Goal: Transaction & Acquisition: Purchase product/service

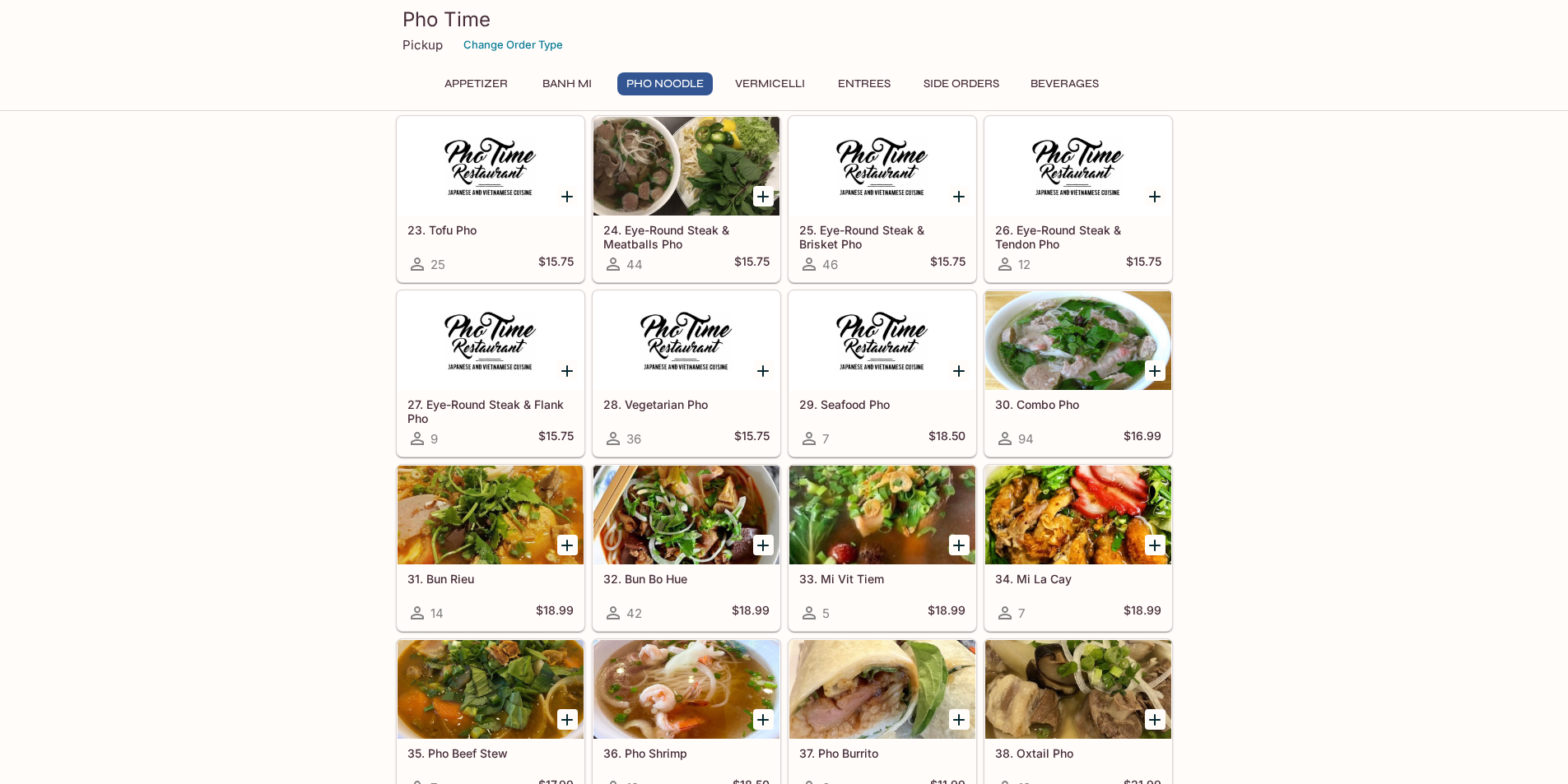
scroll to position [1563, 0]
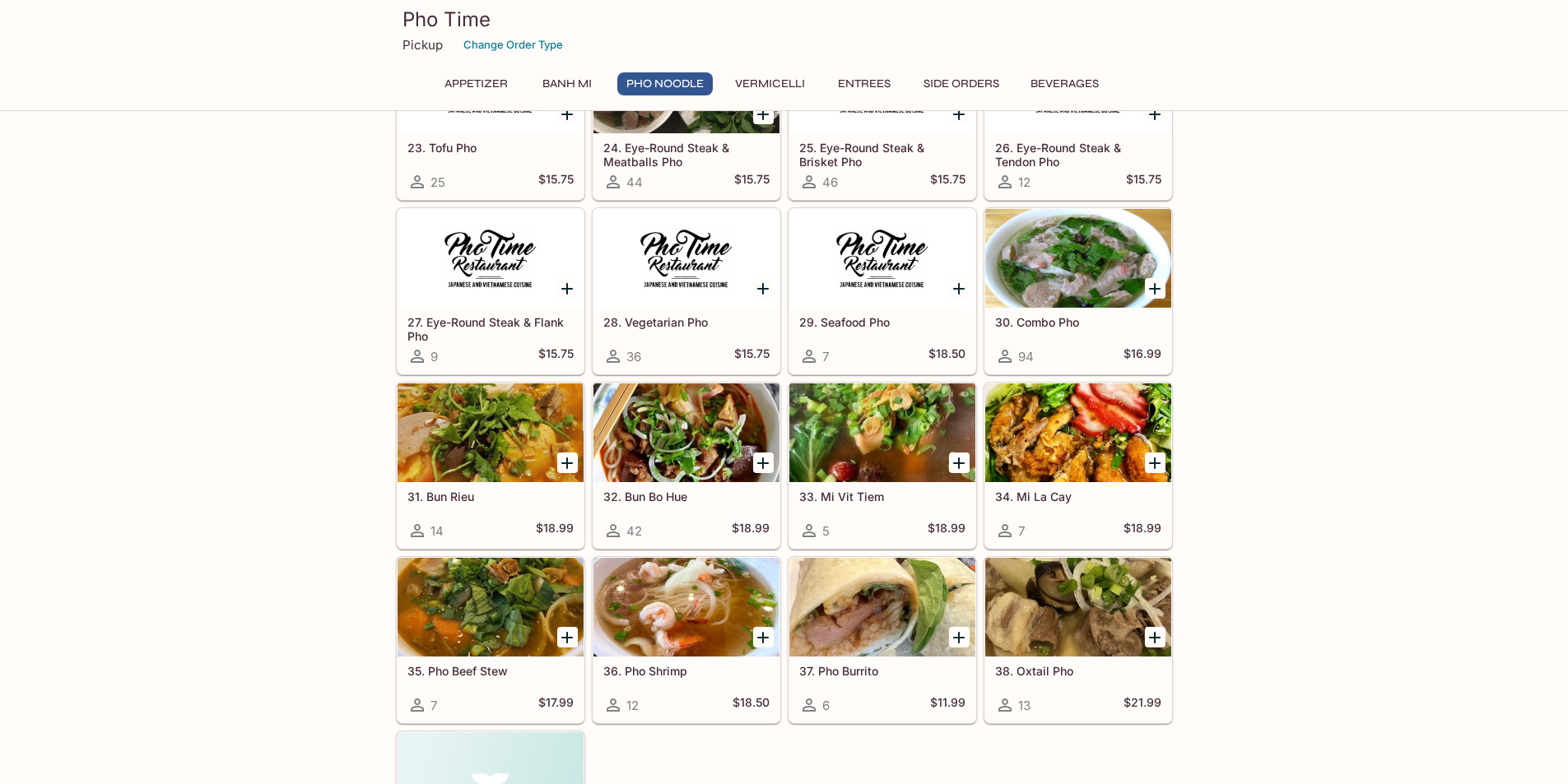
click at [660, 412] on div at bounding box center [687, 433] width 186 height 99
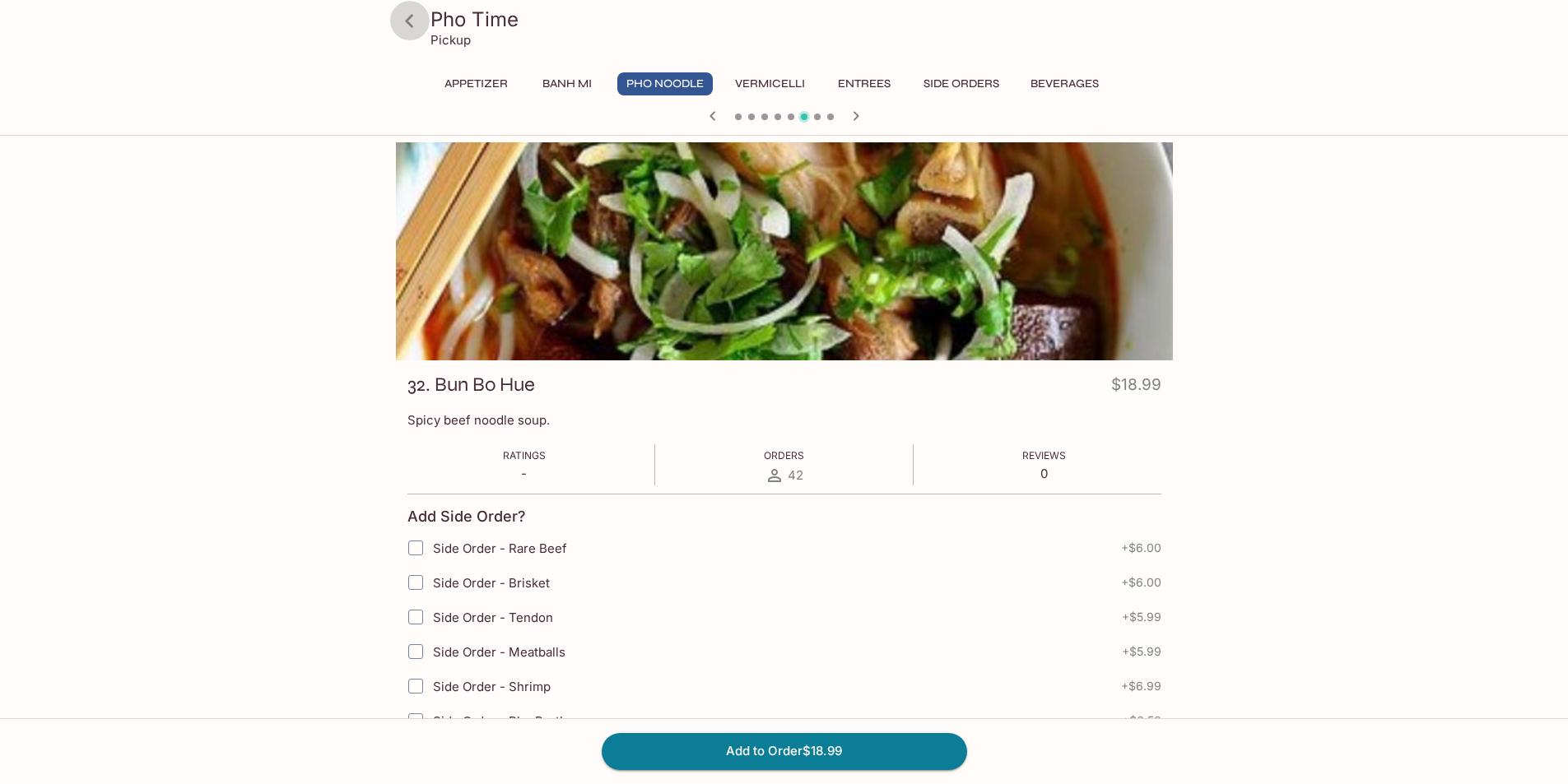
click at [414, 17] on icon at bounding box center [410, 21] width 29 height 29
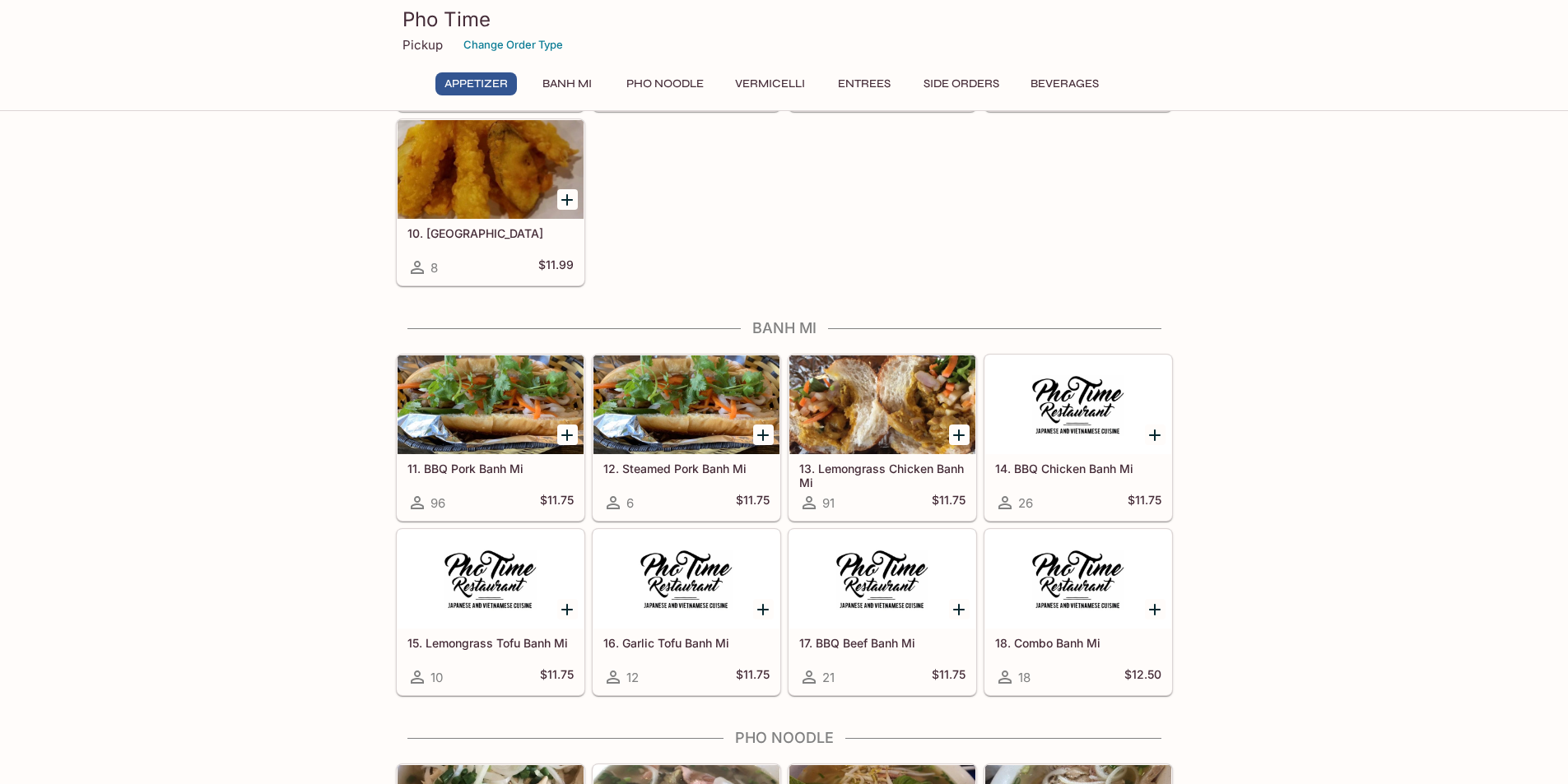
scroll to position [740, 0]
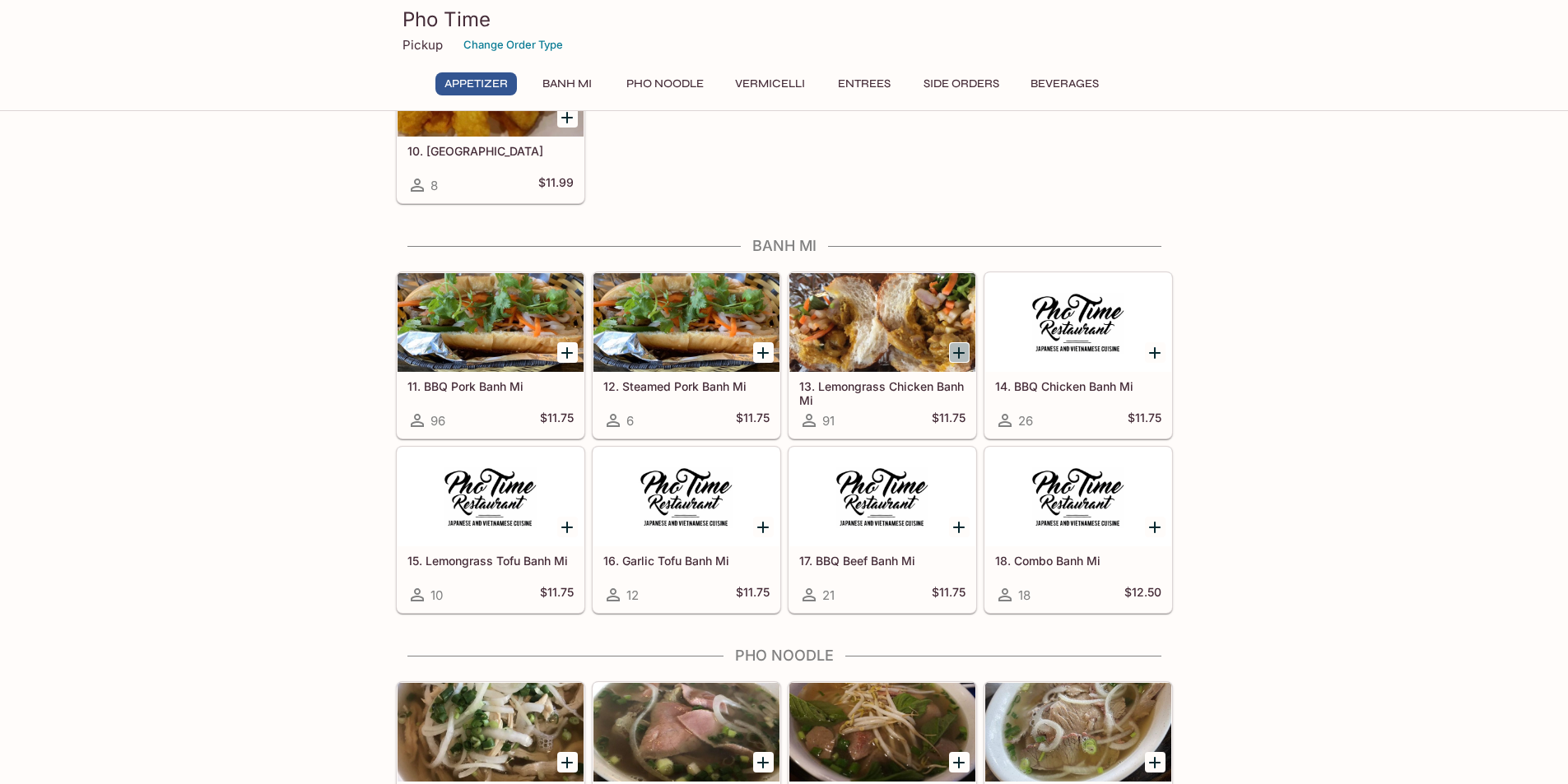
click at [957, 347] on icon "Add 13. Lemongrass Chicken Banh Mi" at bounding box center [959, 353] width 20 height 20
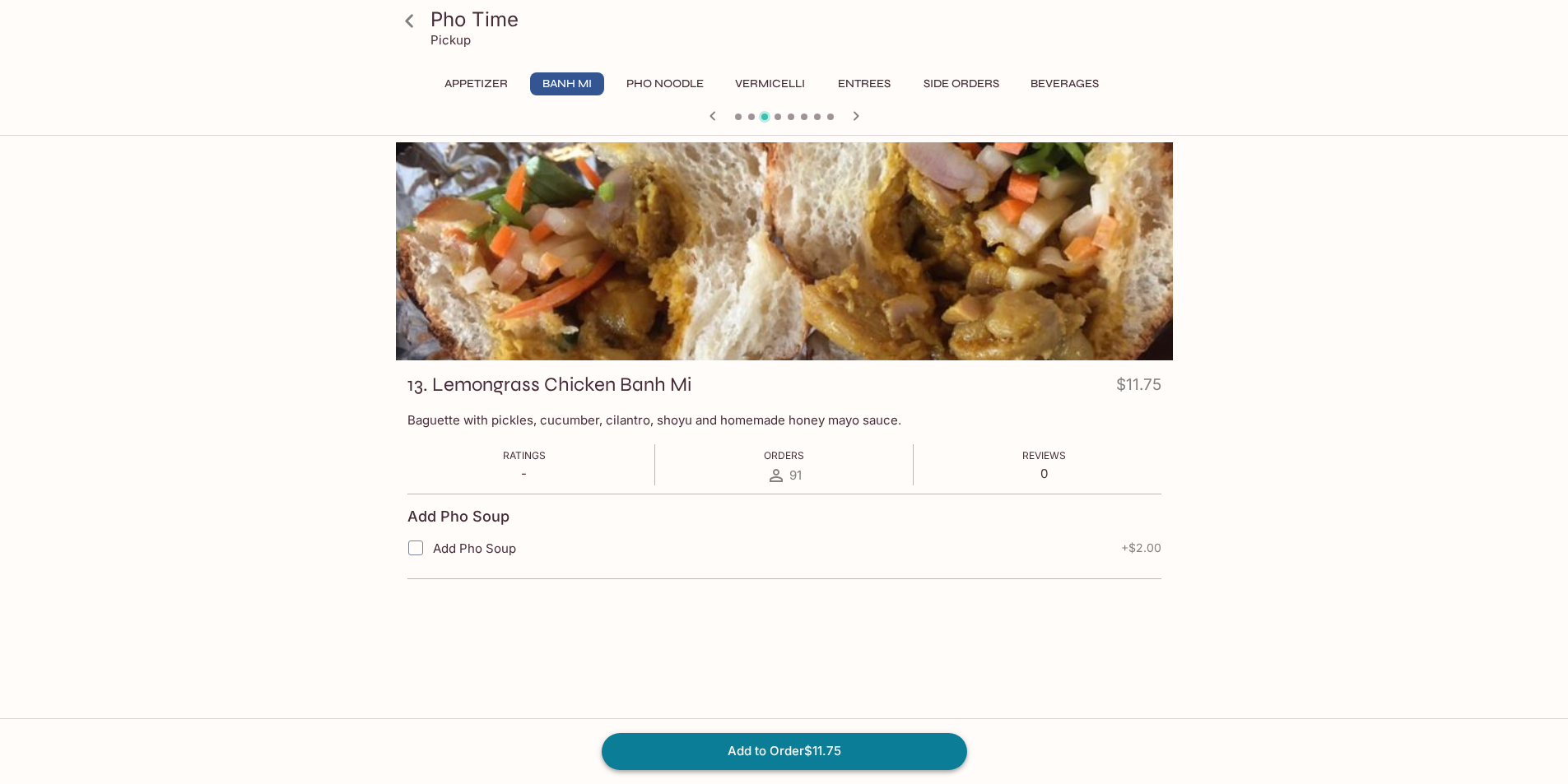
click at [764, 754] on button "Add to Order $11.75" at bounding box center [784, 751] width 365 height 37
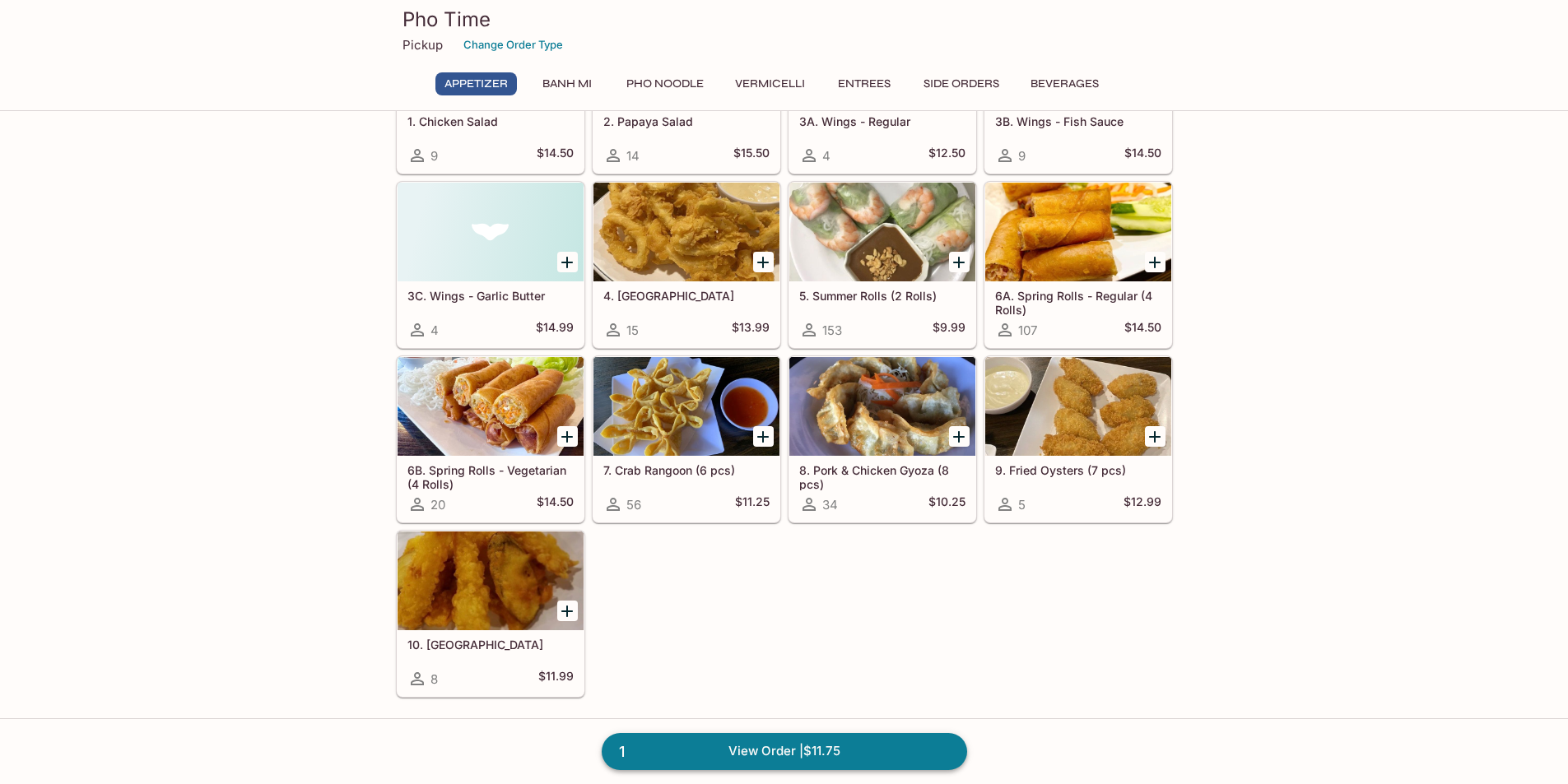
scroll to position [329, 0]
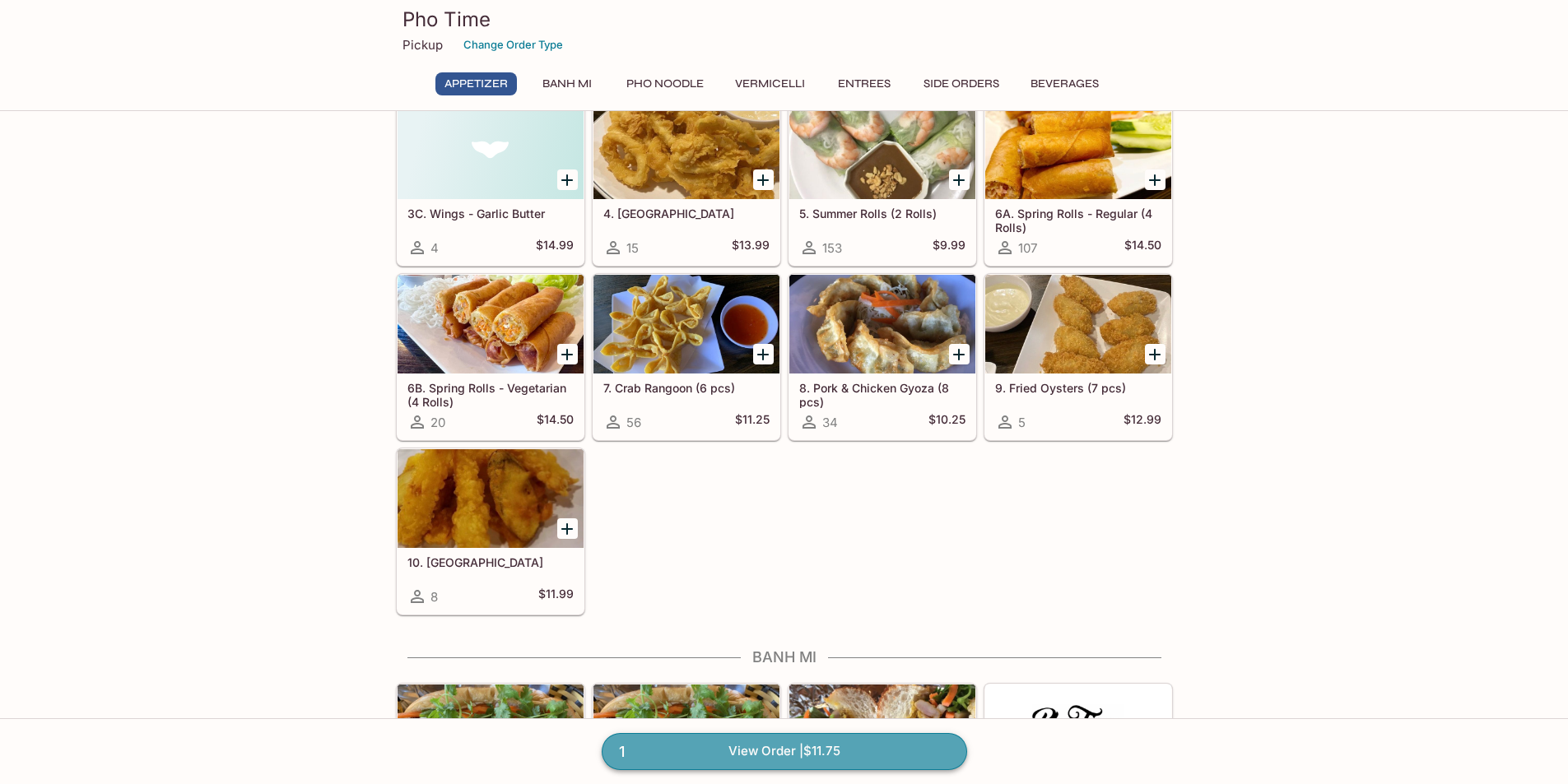
click at [867, 750] on link "1 View Order | $11.75" at bounding box center [784, 751] width 365 height 37
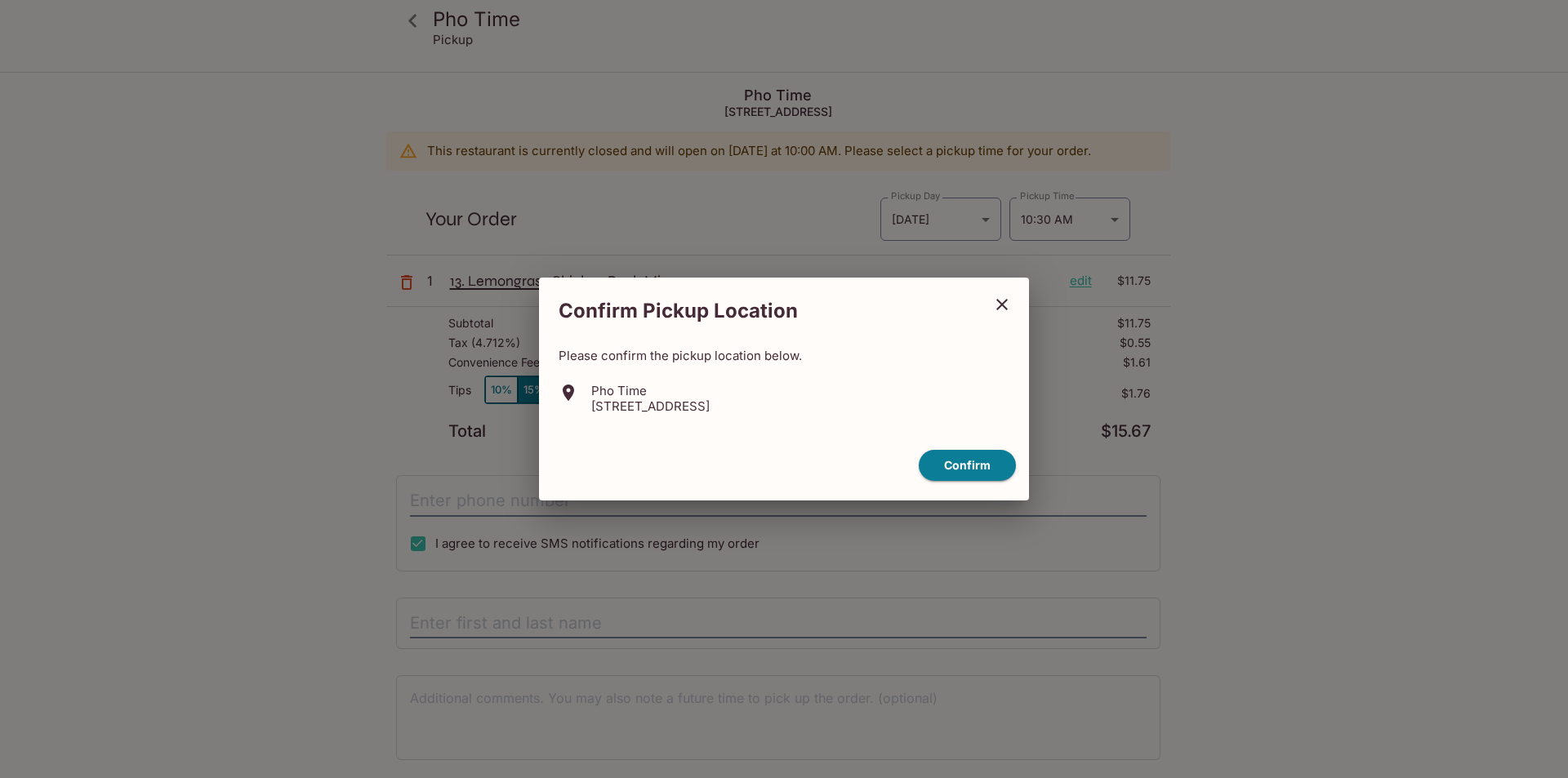
click at [1005, 303] on icon "close" at bounding box center [1002, 304] width 20 height 20
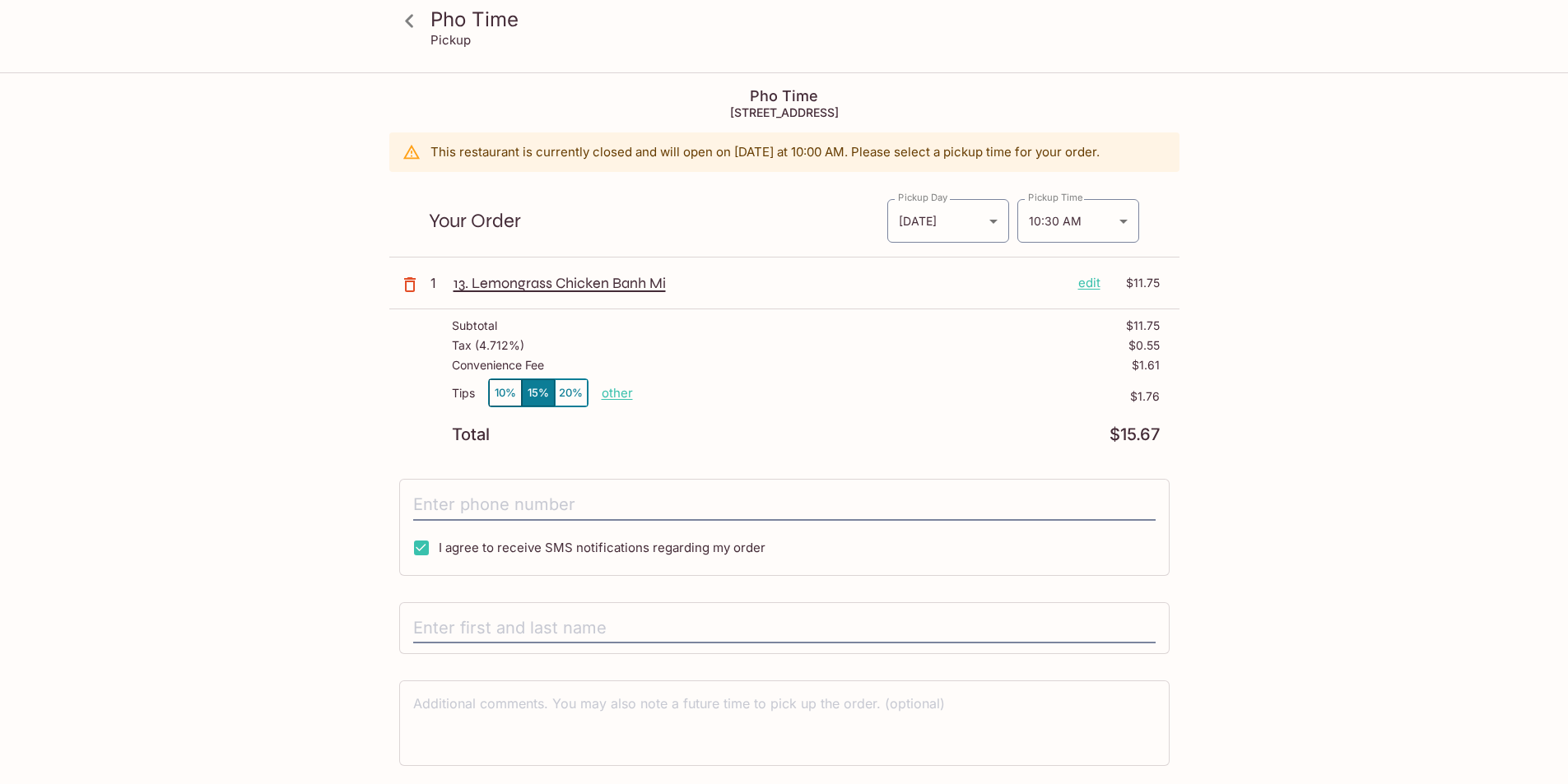
click at [403, 280] on icon "button" at bounding box center [410, 285] width 20 height 20
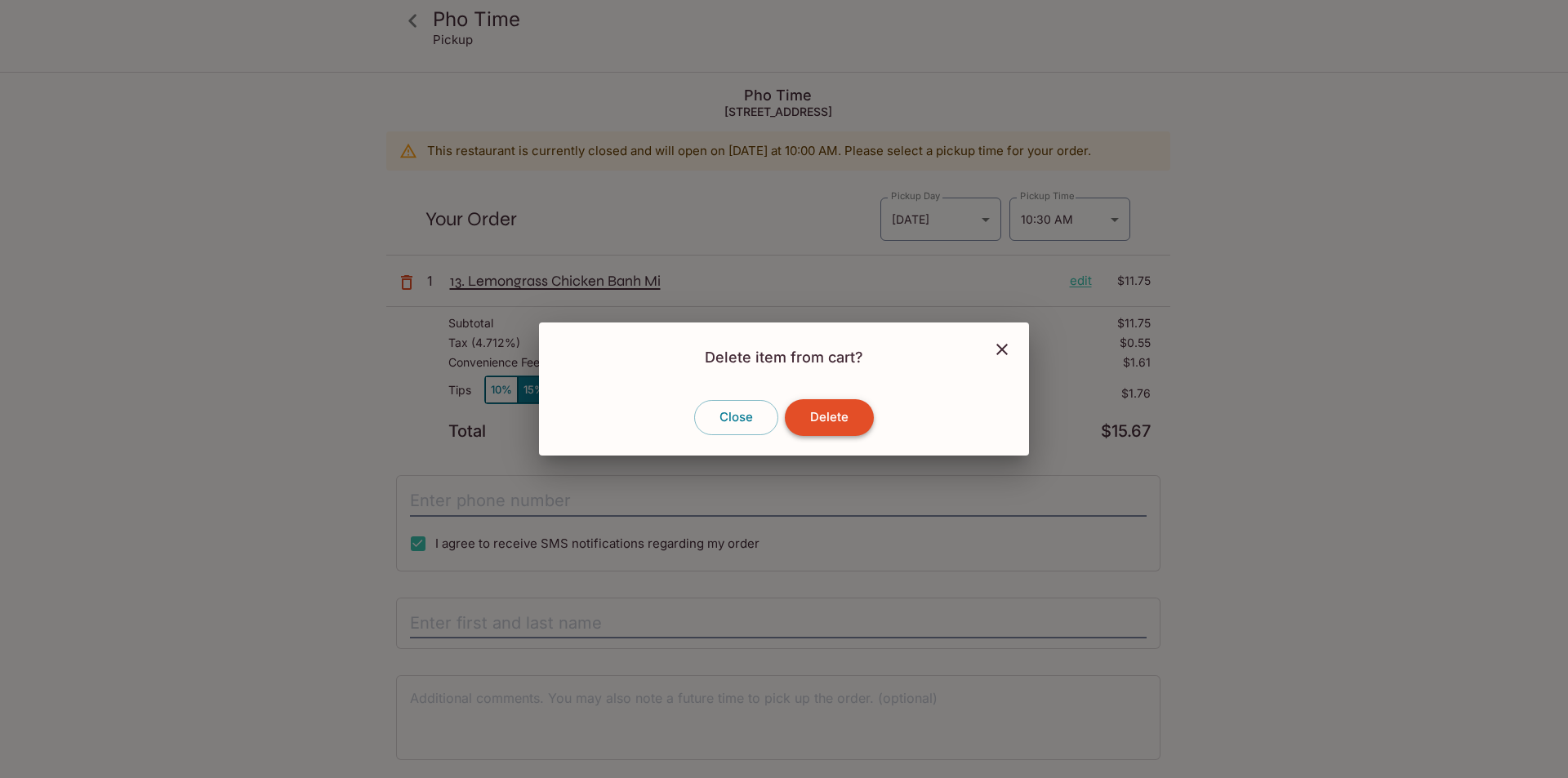
click at [810, 415] on button "Delete" at bounding box center [829, 418] width 89 height 36
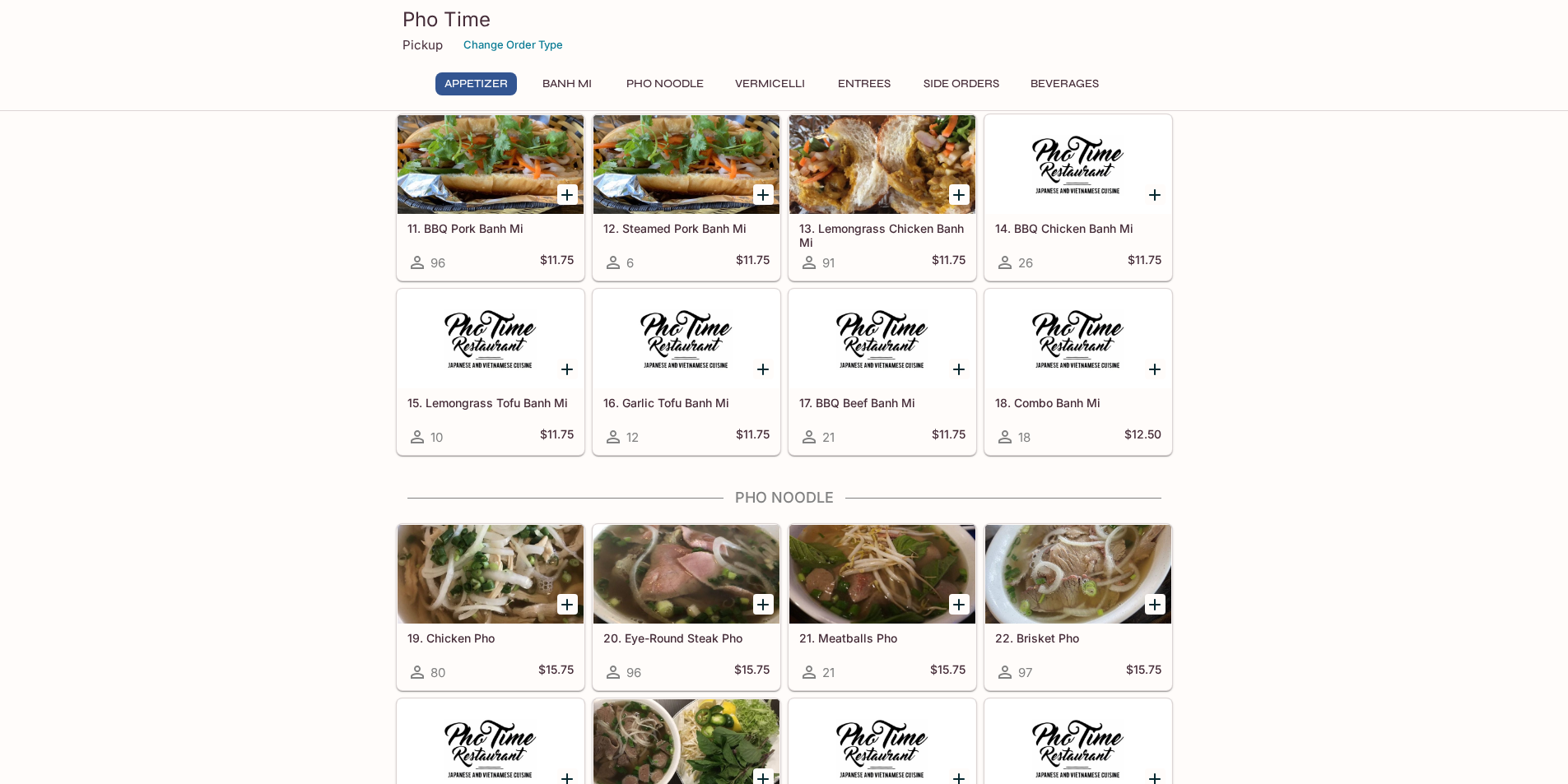
scroll to position [816, 0]
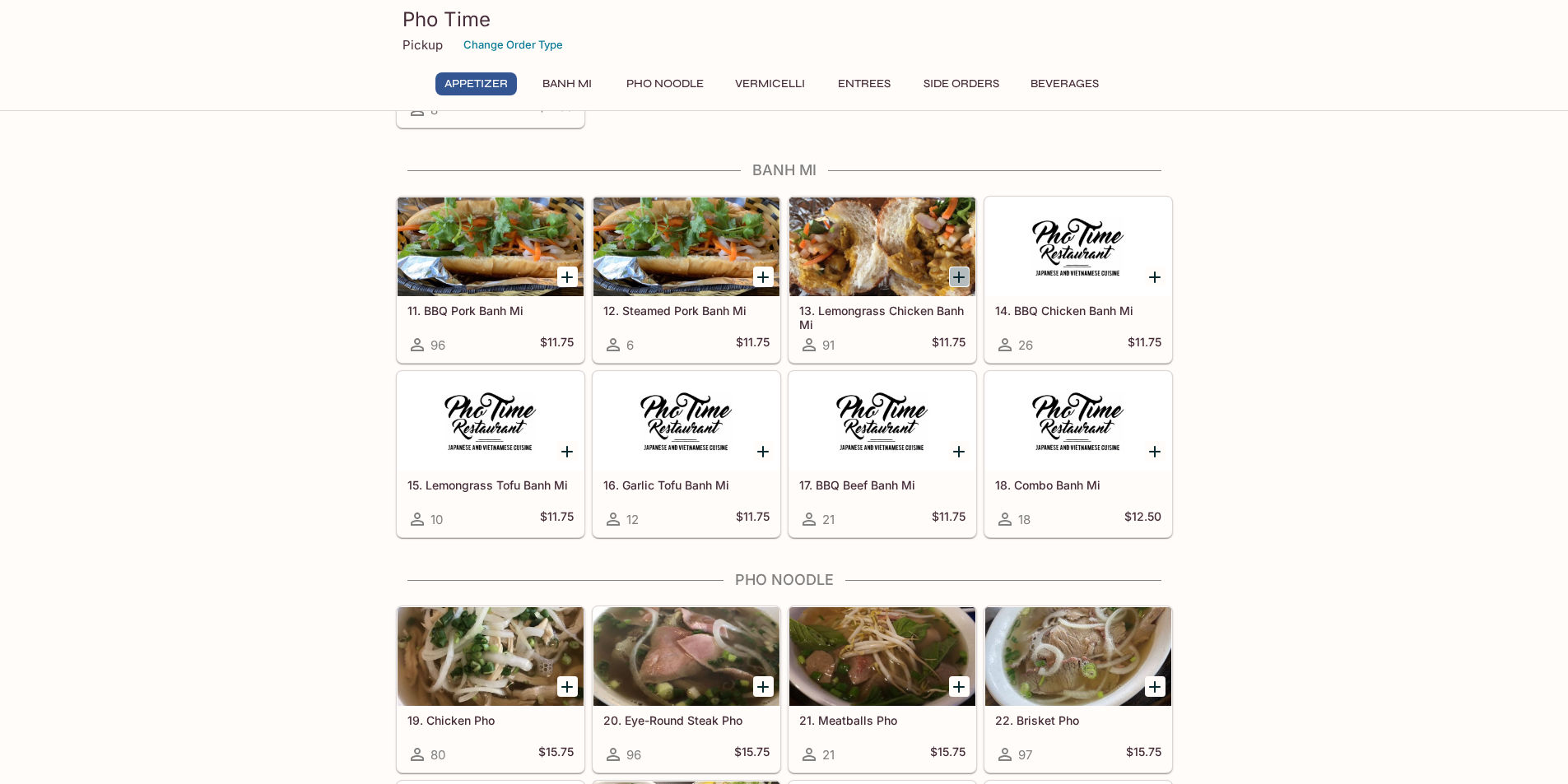
click at [962, 272] on icon "Add 13. Lemongrass Chicken Banh Mi" at bounding box center [959, 277] width 20 height 20
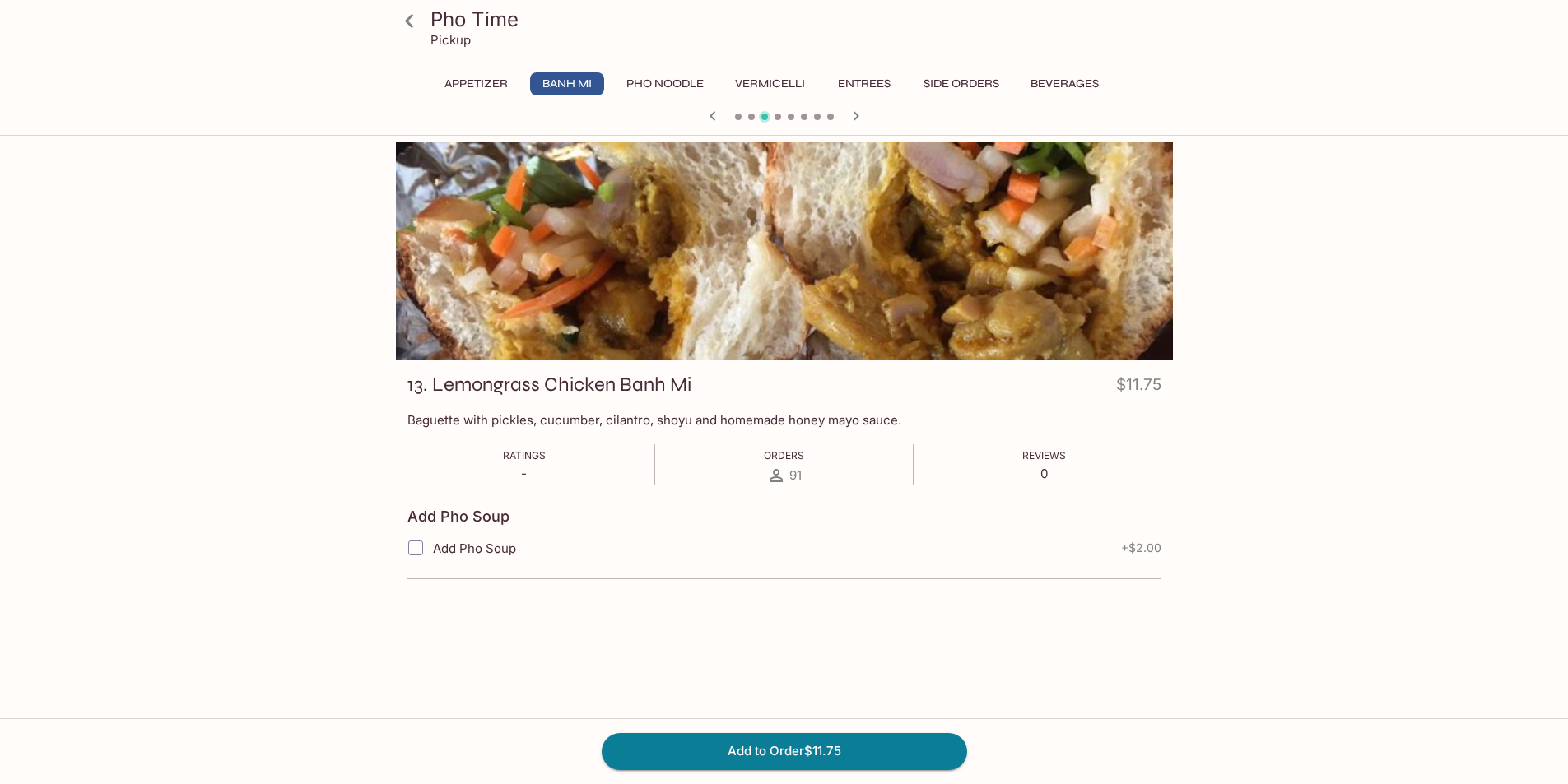
click at [416, 547] on input "Add Pho Soup" at bounding box center [416, 548] width 33 height 33
checkbox input "true"
click at [735, 743] on button "Add to Order $13.75" at bounding box center [784, 751] width 365 height 37
